Goal: Task Accomplishment & Management: Use online tool/utility

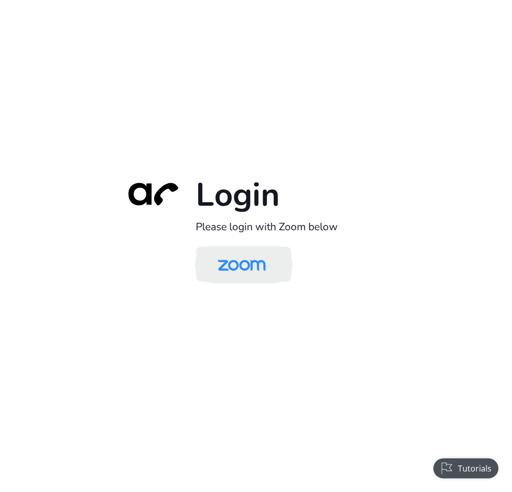
click at [252, 272] on img at bounding box center [241, 265] width 69 height 33
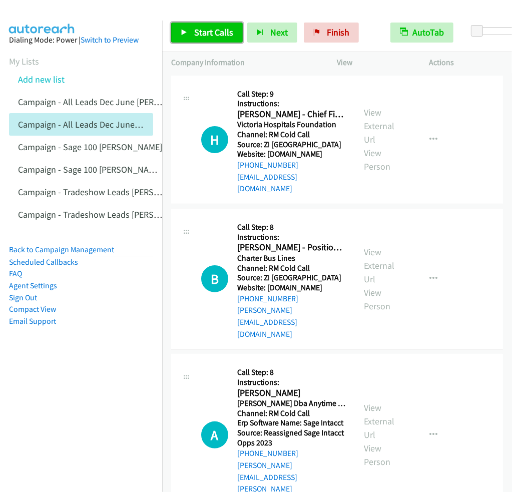
click at [201, 27] on span "Start Calls" at bounding box center [213, 33] width 39 height 12
